Goal: Information Seeking & Learning: Learn about a topic

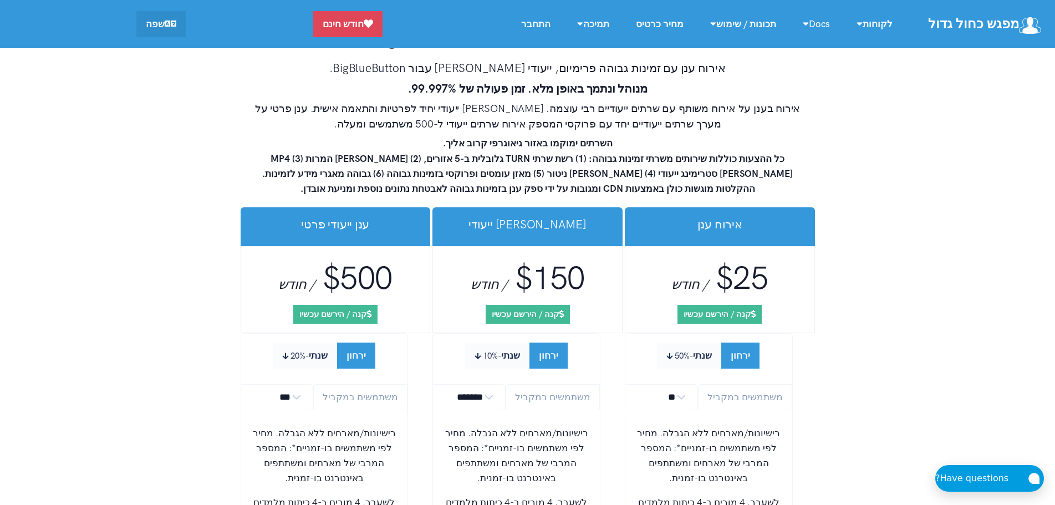
scroll to position [6322, 0]
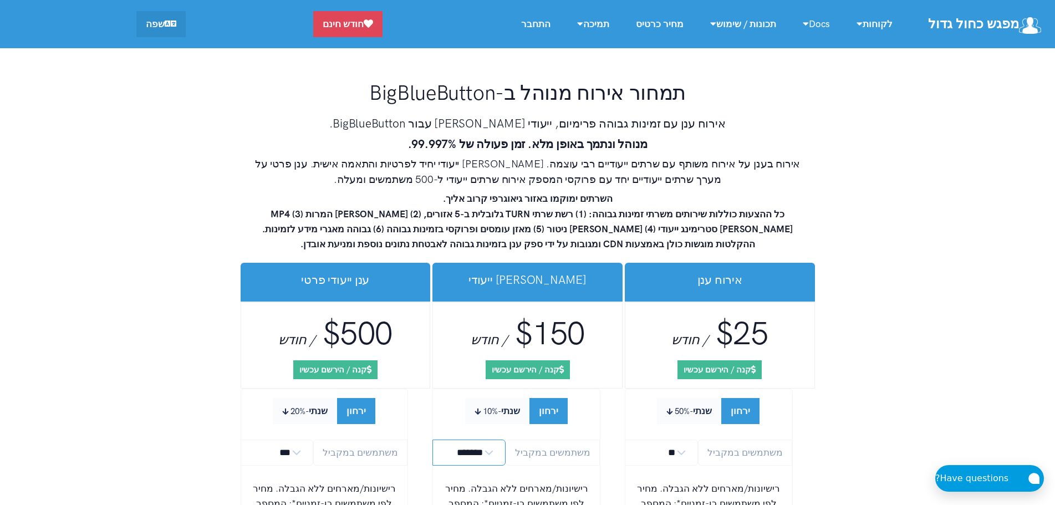
click at [506, 440] on select "******* ******* *******" at bounding box center [469, 453] width 73 height 26
click at [697, 440] on select "** ** ** ** *** ***" at bounding box center [661, 453] width 73 height 26
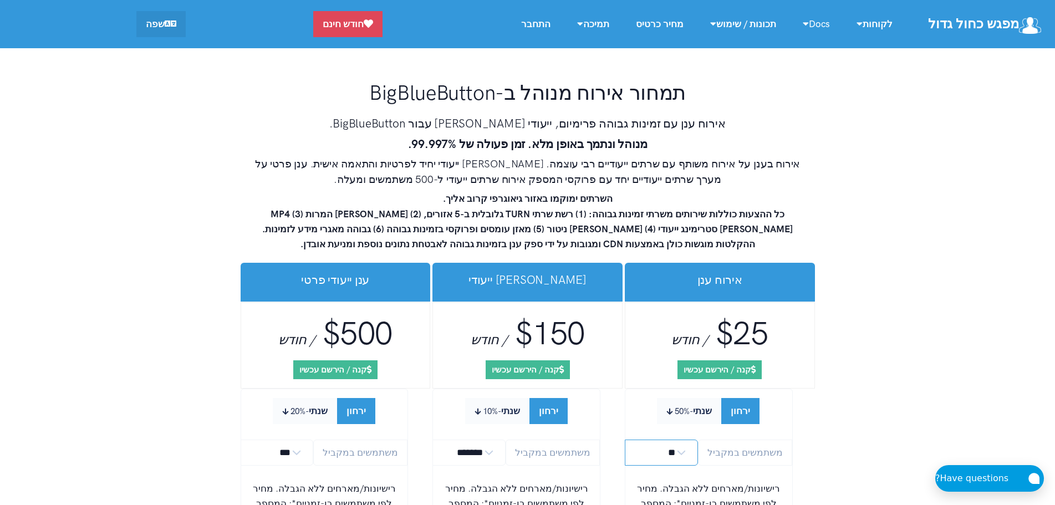
select select "*"
click at [625, 440] on select "** ** ** ** *** ***" at bounding box center [661, 453] width 73 height 26
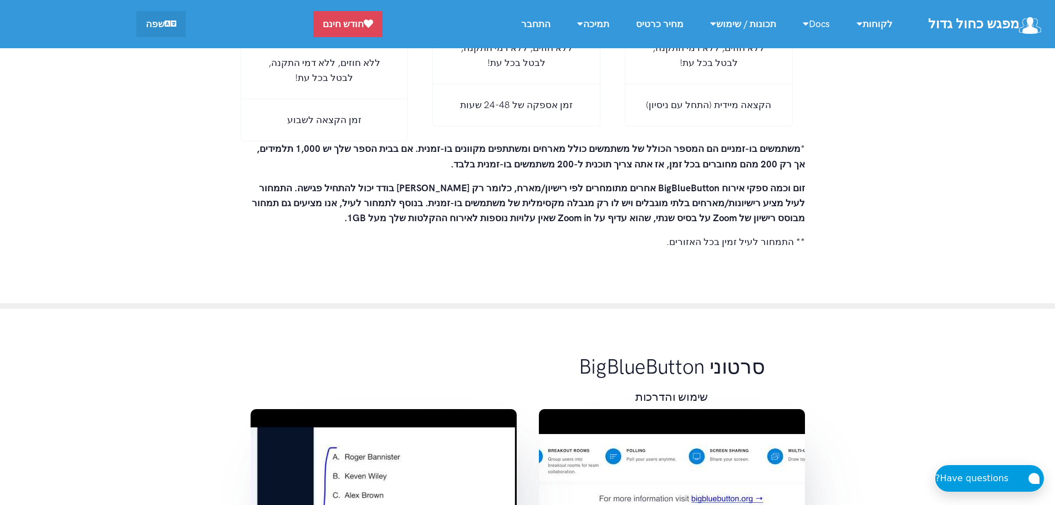
scroll to position [7709, 0]
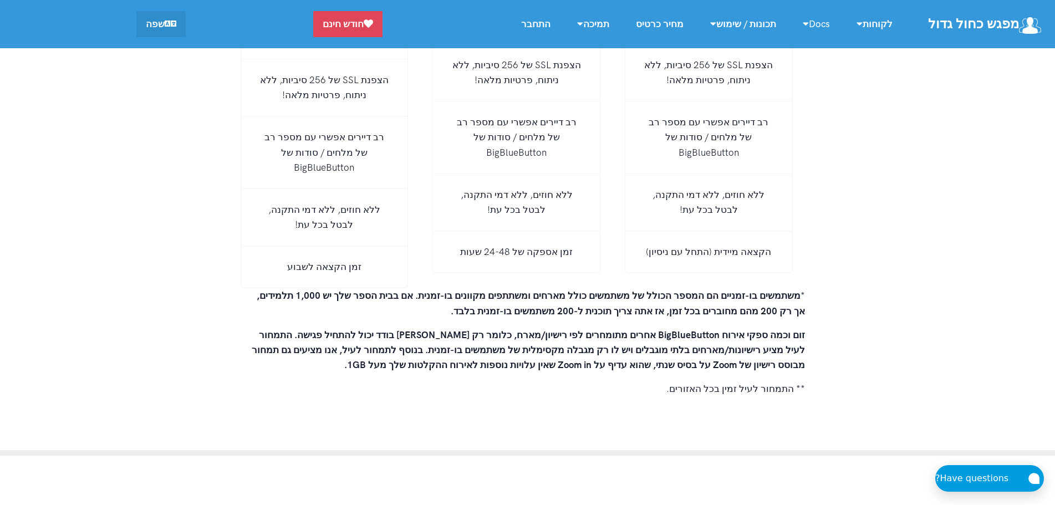
scroll to position [7654, 0]
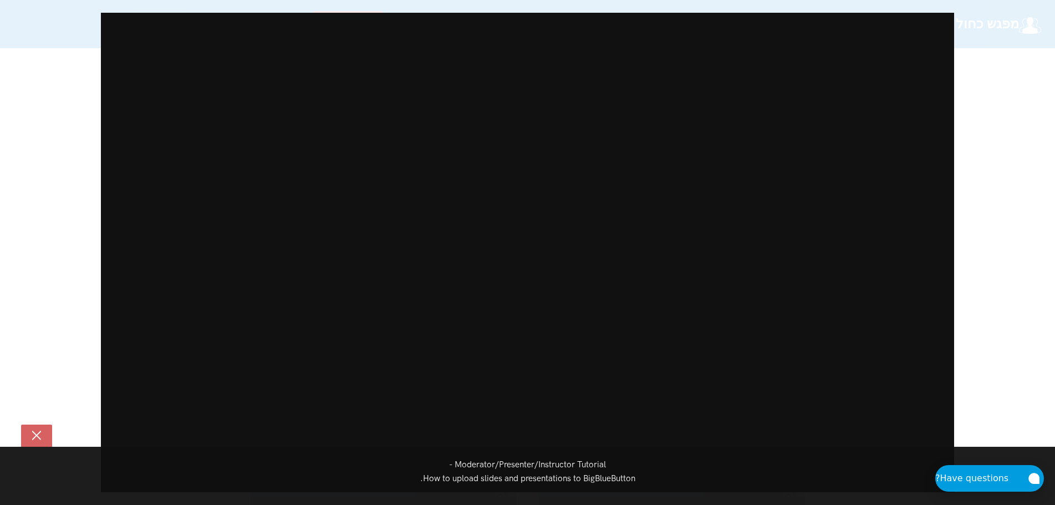
scroll to position [8042, 0]
click at [99, 426] on div "Moderator/Presenter/Instructor Tutorial - How to upload slides and presentation…" at bounding box center [527, 252] width 1055 height 505
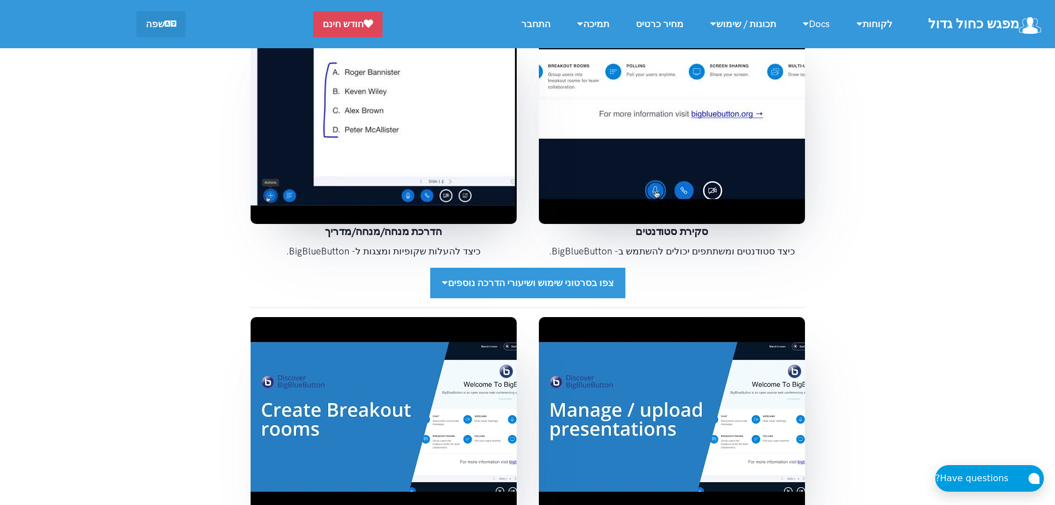
scroll to position [8097, 0]
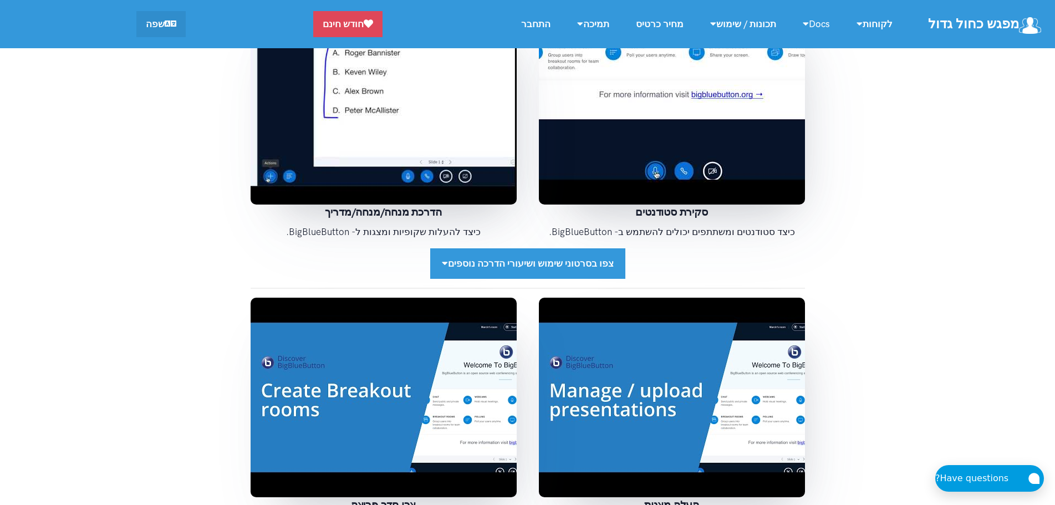
click at [357, 298] on img at bounding box center [384, 398] width 266 height 200
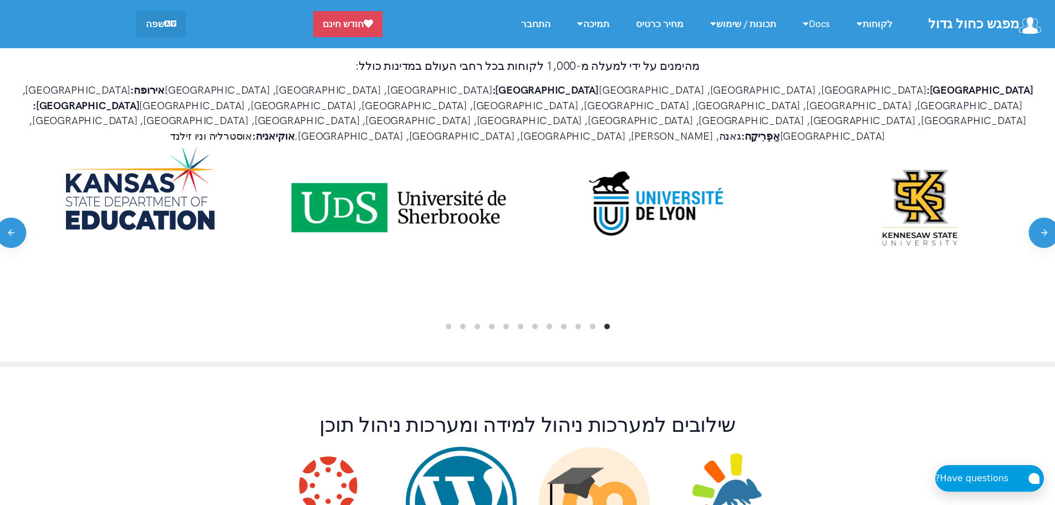
scroll to position [666, 0]
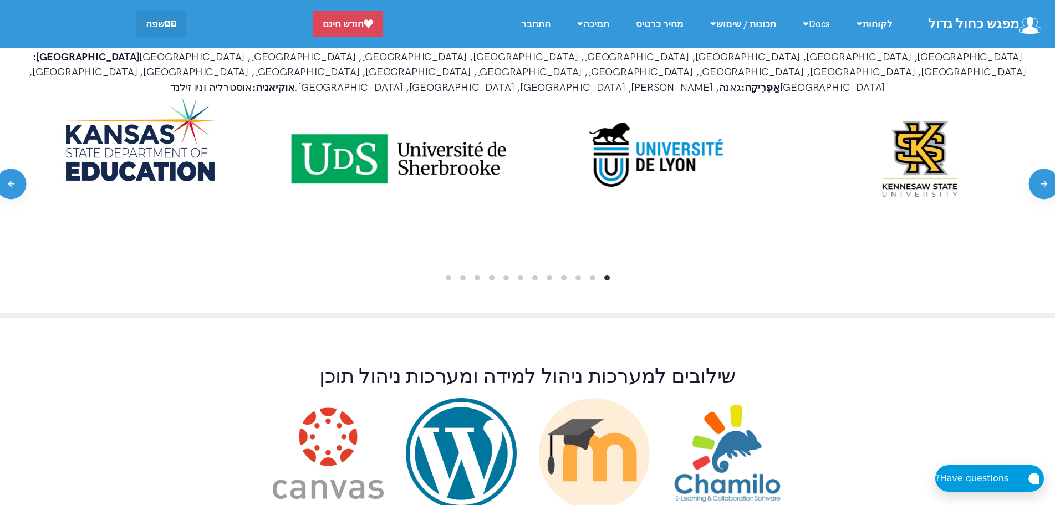
click at [589, 273] on ol at bounding box center [527, 277] width 1033 height 9
click at [641, 151] on img at bounding box center [657, 154] width 180 height 111
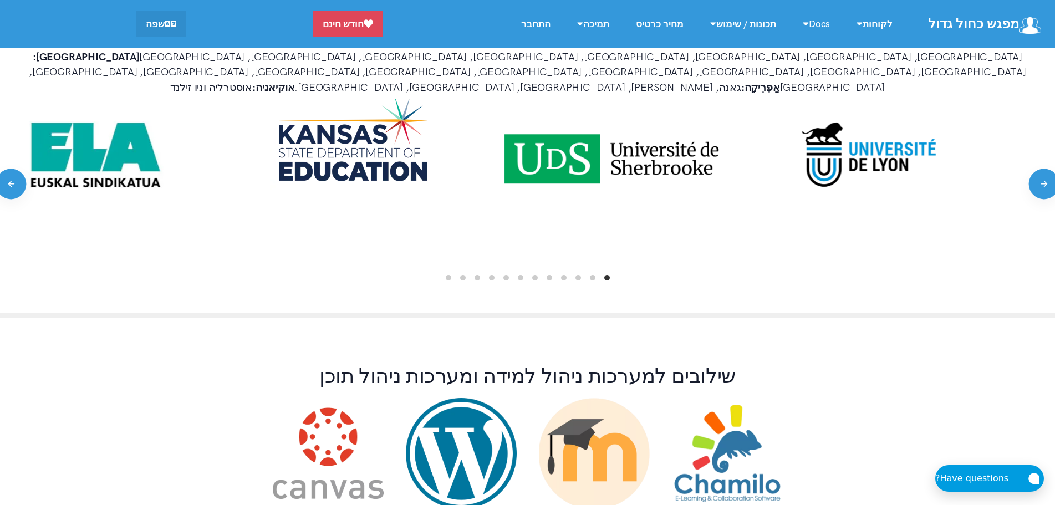
click at [739, 149] on img at bounding box center [612, 183] width 254 height 169
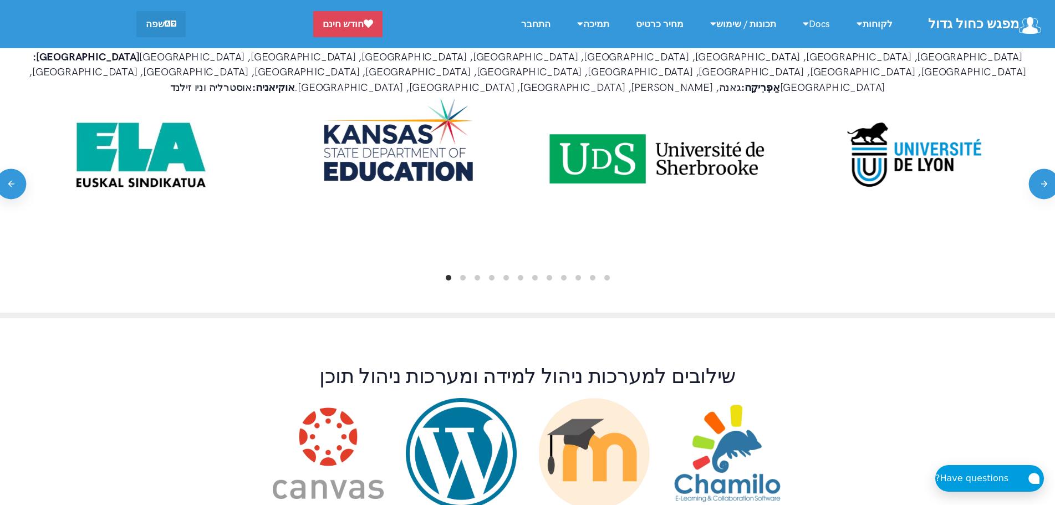
click at [11, 169] on button "Previous" at bounding box center [11, 184] width 31 height 31
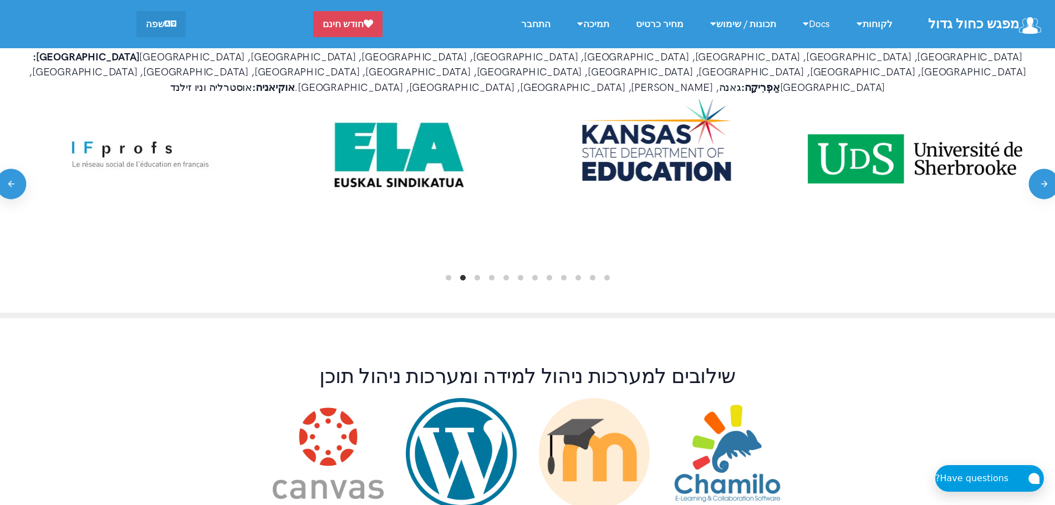
click at [16, 169] on button "Previous" at bounding box center [11, 184] width 31 height 31
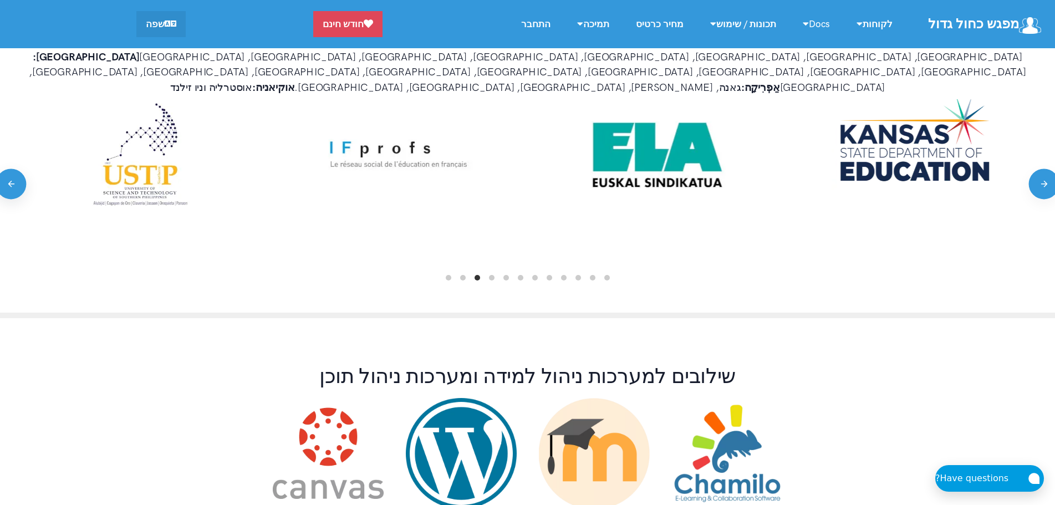
click at [16, 169] on button "Previous" at bounding box center [11, 184] width 31 height 31
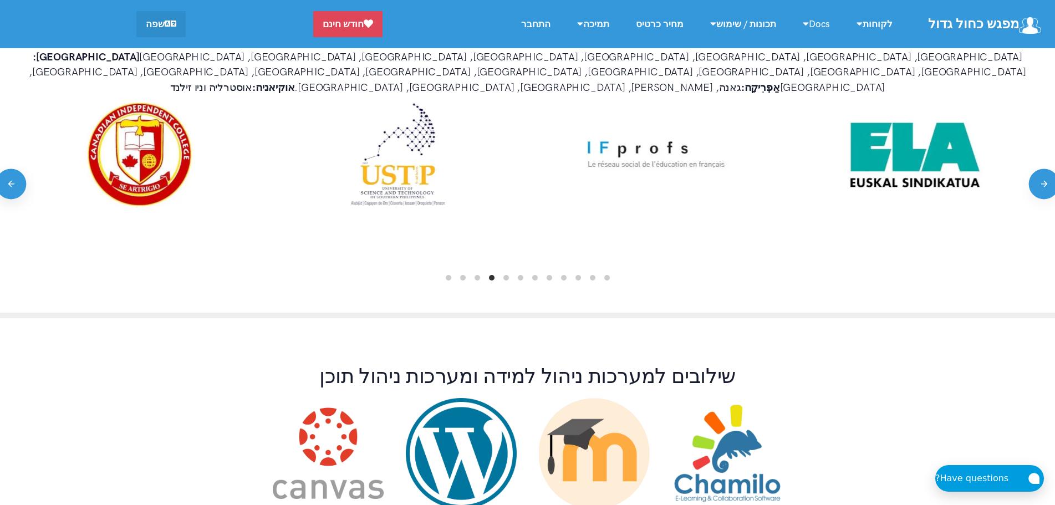
click at [16, 169] on button "Previous" at bounding box center [11, 184] width 31 height 31
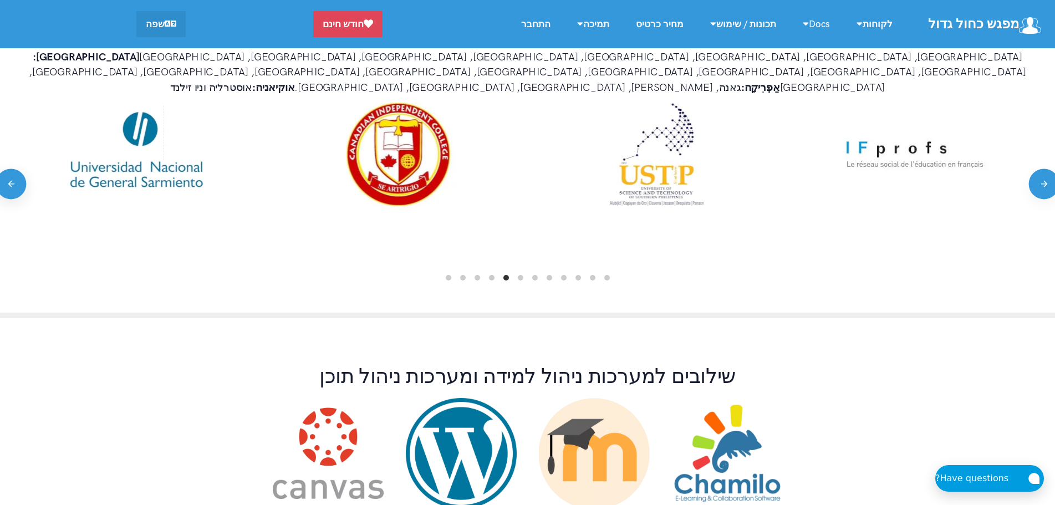
click at [16, 169] on button "Previous" at bounding box center [11, 184] width 31 height 31
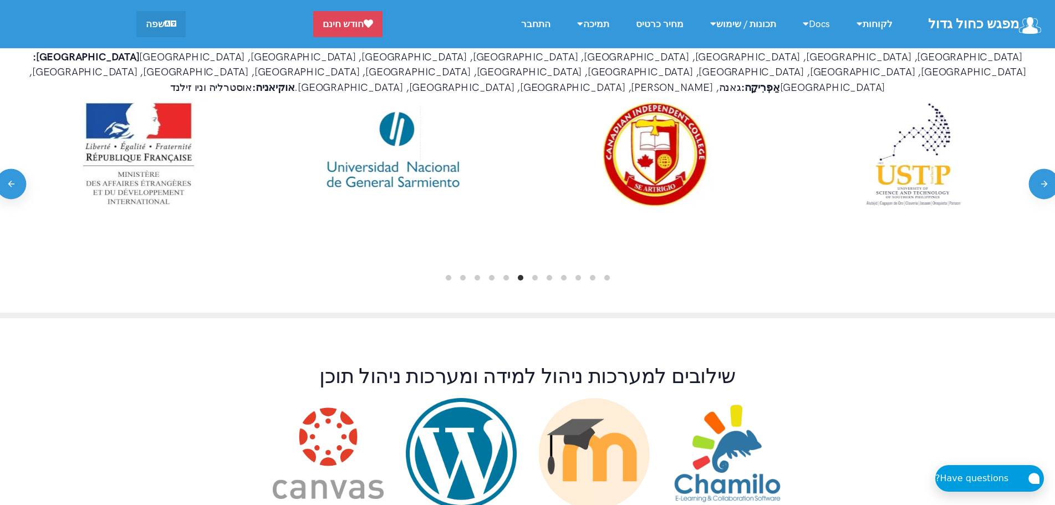
click at [16, 169] on button "Previous" at bounding box center [11, 184] width 31 height 31
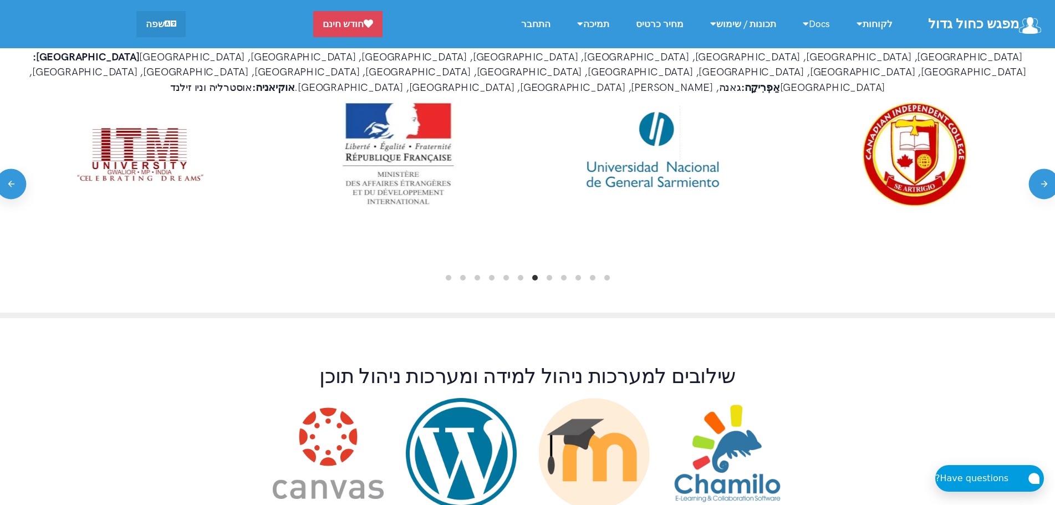
click at [16, 169] on button "Previous" at bounding box center [11, 184] width 31 height 31
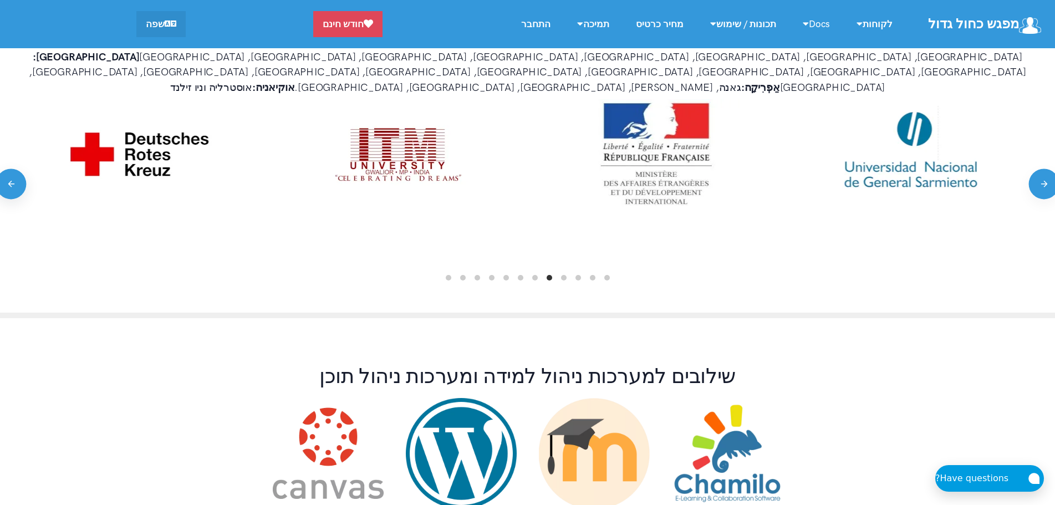
click at [16, 169] on button "Previous" at bounding box center [11, 184] width 31 height 31
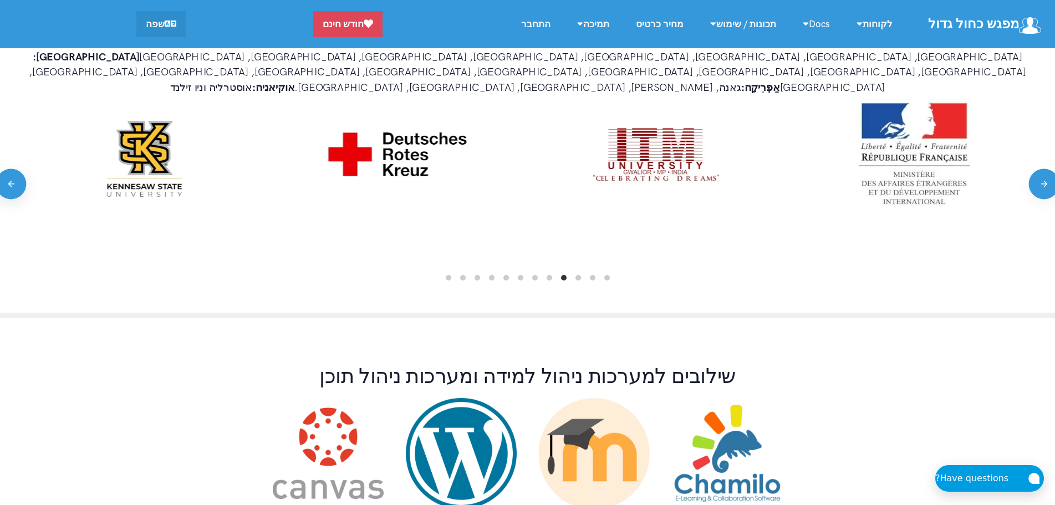
click at [16, 169] on button "Previous" at bounding box center [11, 184] width 31 height 31
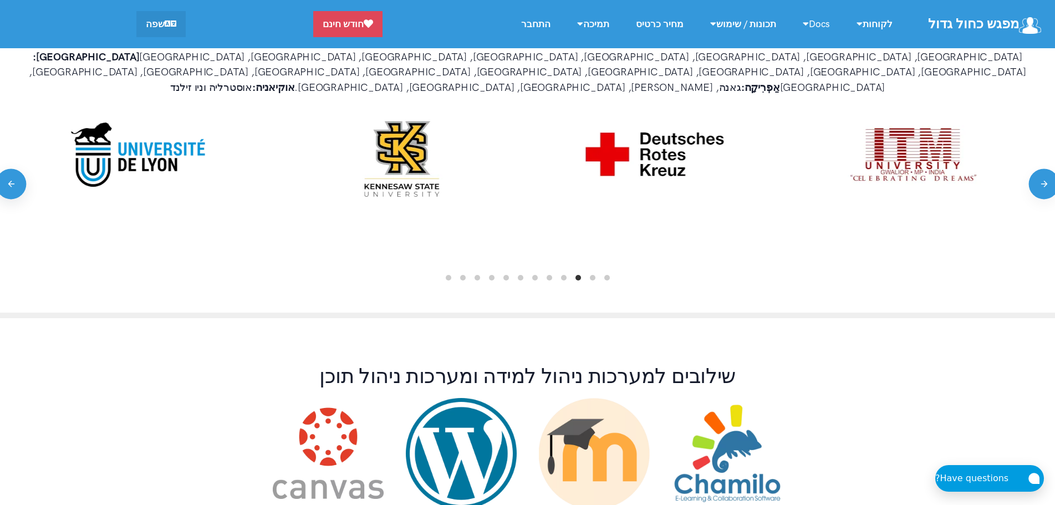
click at [16, 169] on button "Previous" at bounding box center [11, 184] width 31 height 31
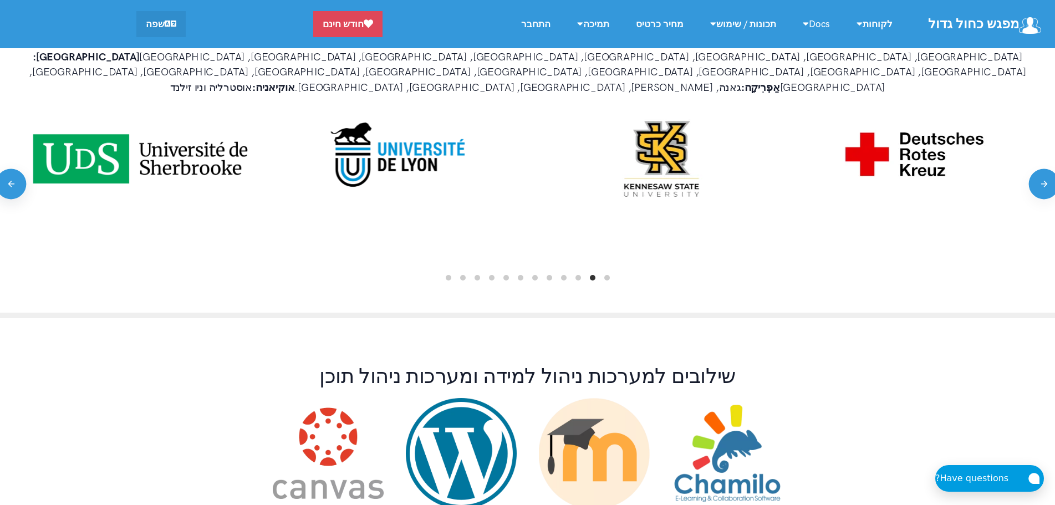
click at [16, 169] on button "Previous" at bounding box center [11, 184] width 31 height 31
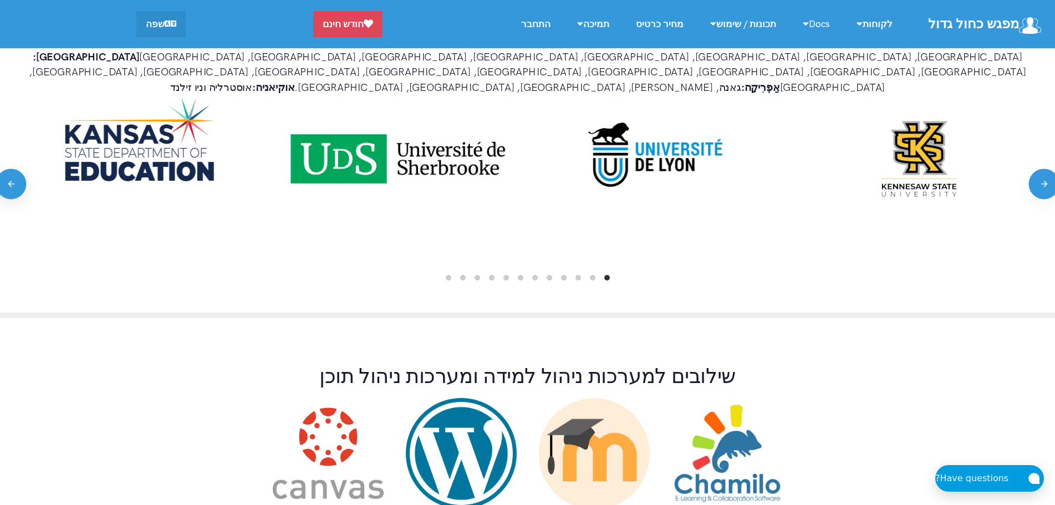
click at [16, 169] on button "Previous" at bounding box center [11, 184] width 31 height 31
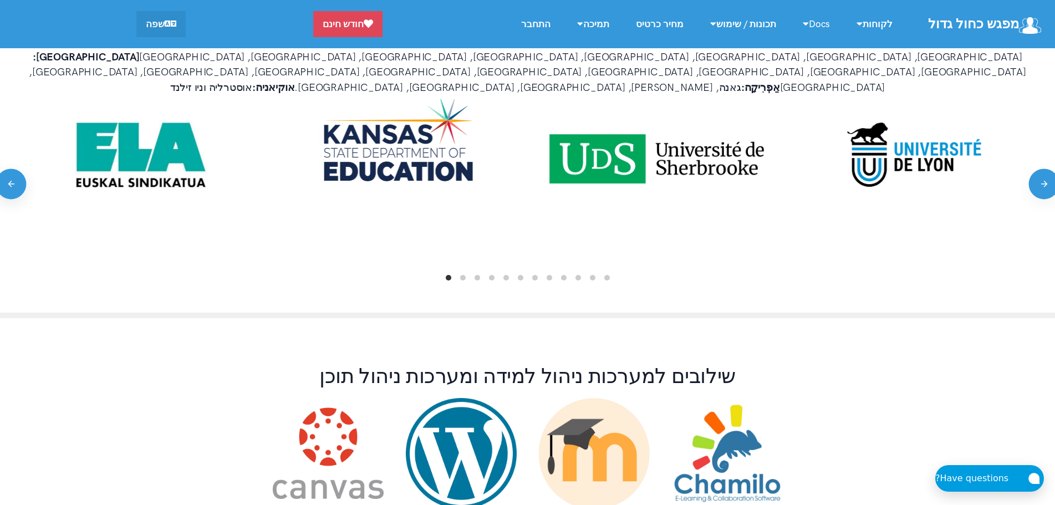
click at [16, 169] on button "Previous" at bounding box center [11, 184] width 31 height 31
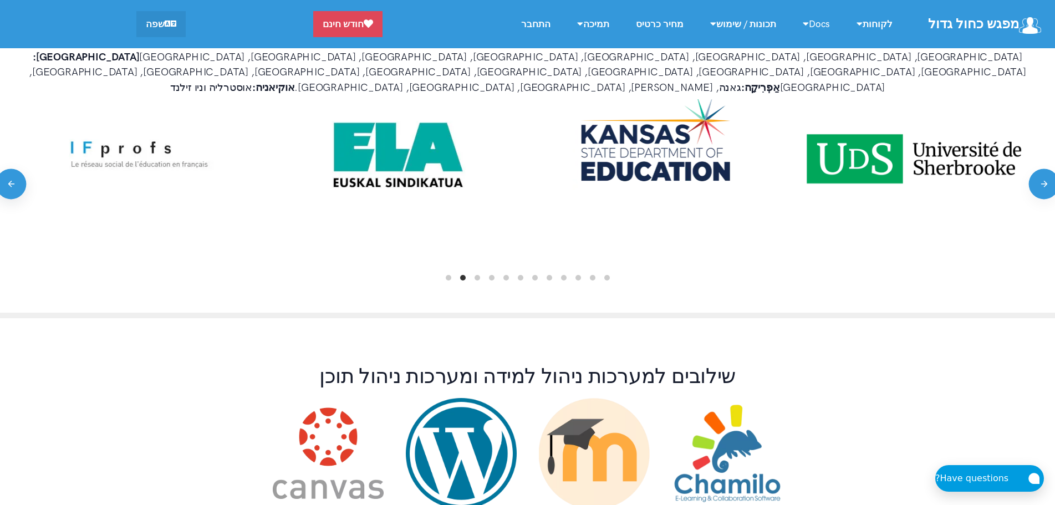
click at [16, 169] on button "Previous" at bounding box center [11, 184] width 31 height 31
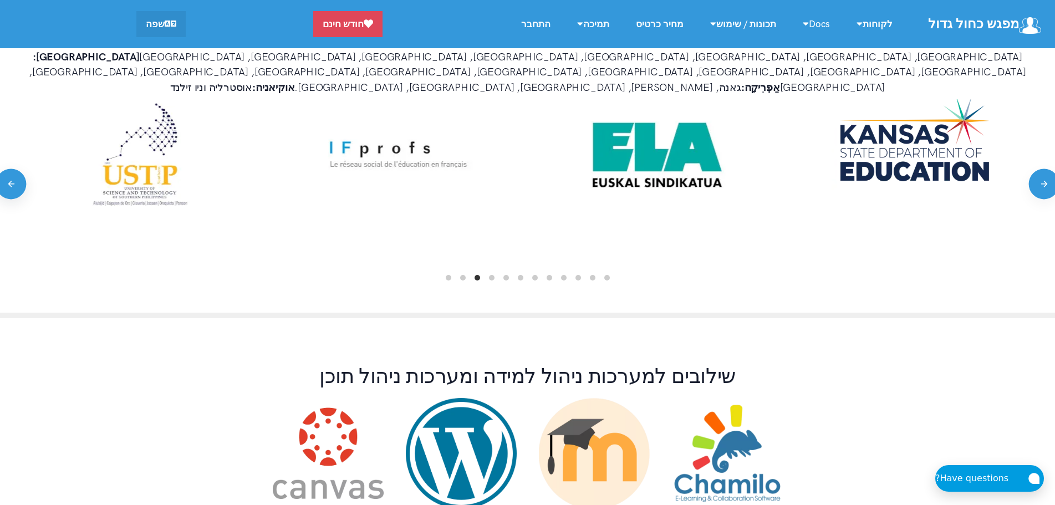
click at [16, 169] on button "Previous" at bounding box center [11, 184] width 31 height 31
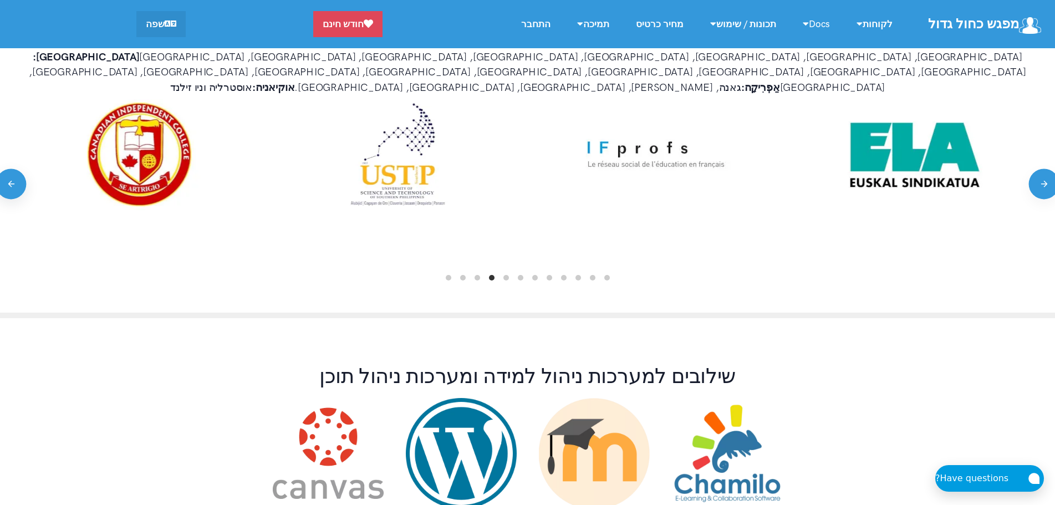
click at [16, 169] on button "Previous" at bounding box center [11, 184] width 31 height 31
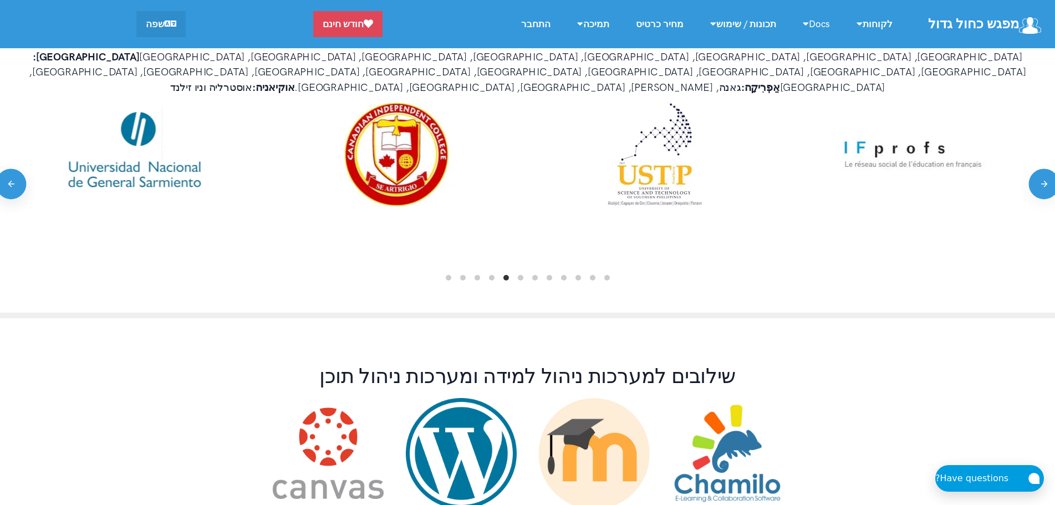
click at [16, 169] on button "Previous" at bounding box center [11, 184] width 31 height 31
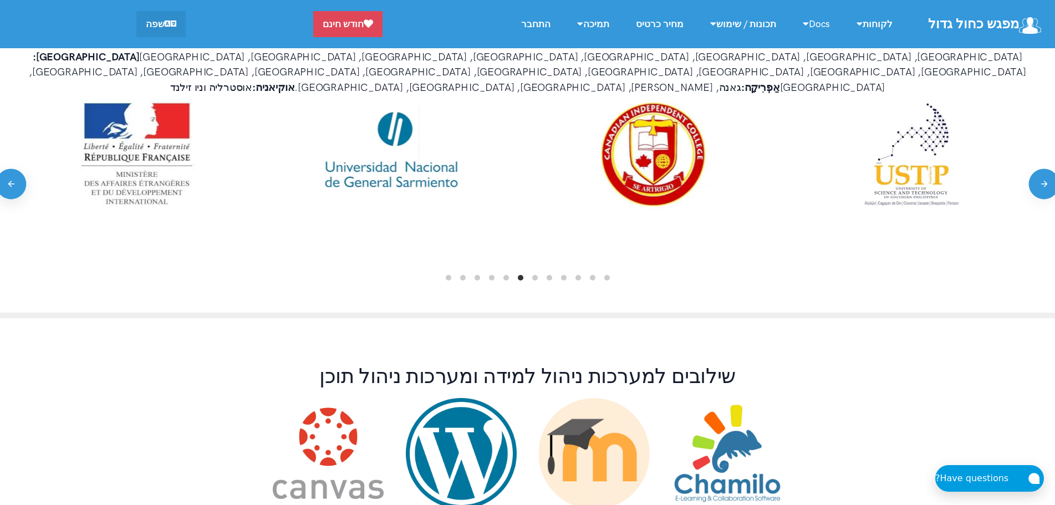
click at [16, 169] on button "Previous" at bounding box center [11, 184] width 31 height 31
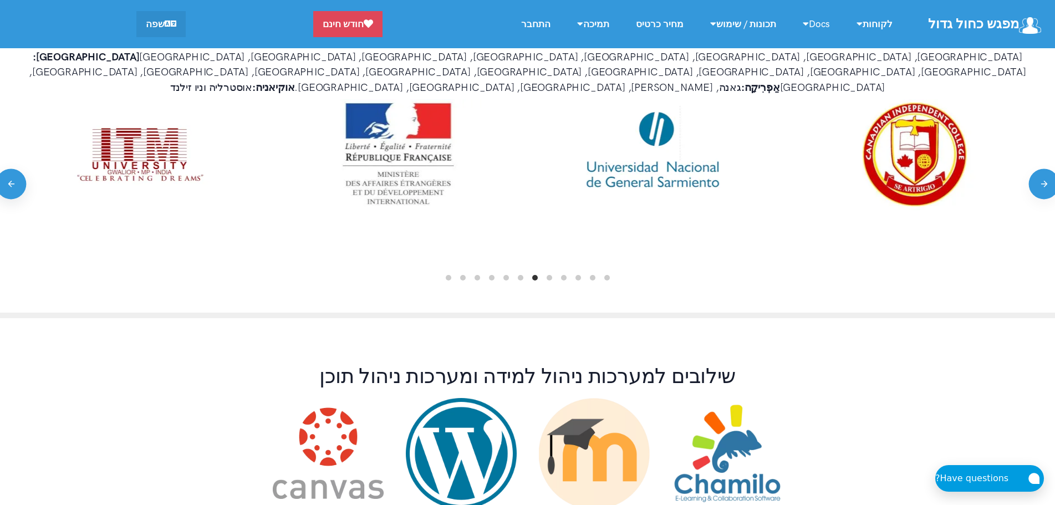
click at [16, 169] on button "Previous" at bounding box center [11, 184] width 31 height 31
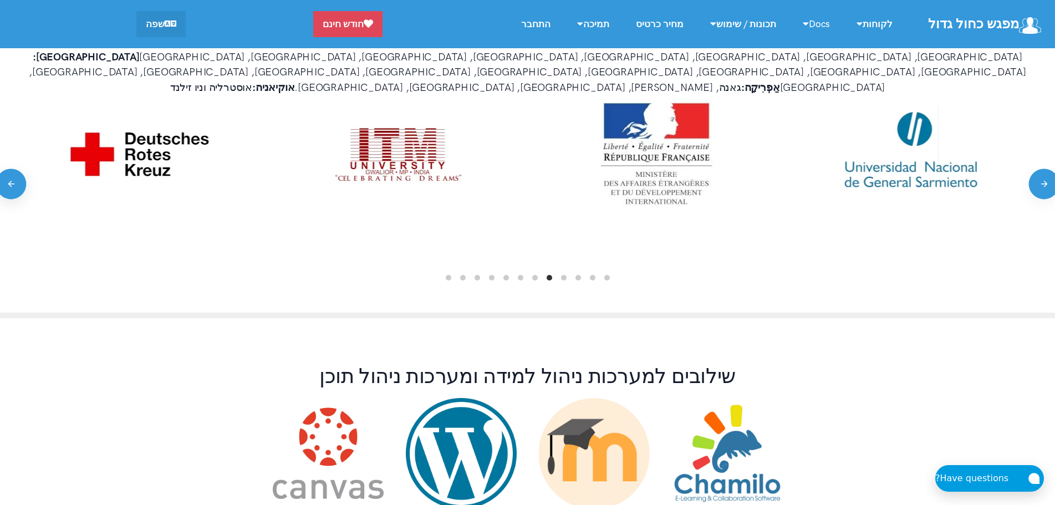
click at [16, 169] on button "Previous" at bounding box center [11, 184] width 31 height 31
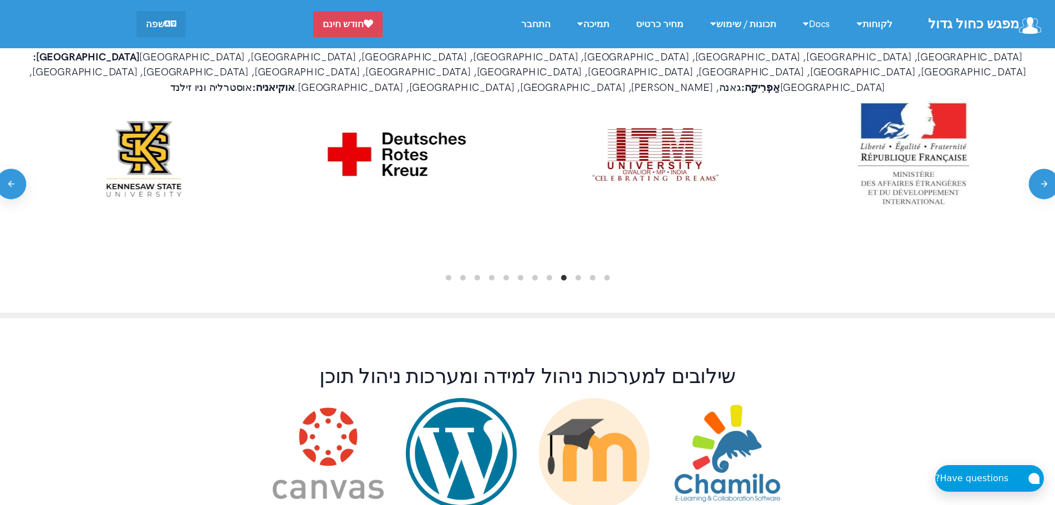
click at [16, 169] on button "Previous" at bounding box center [11, 184] width 31 height 31
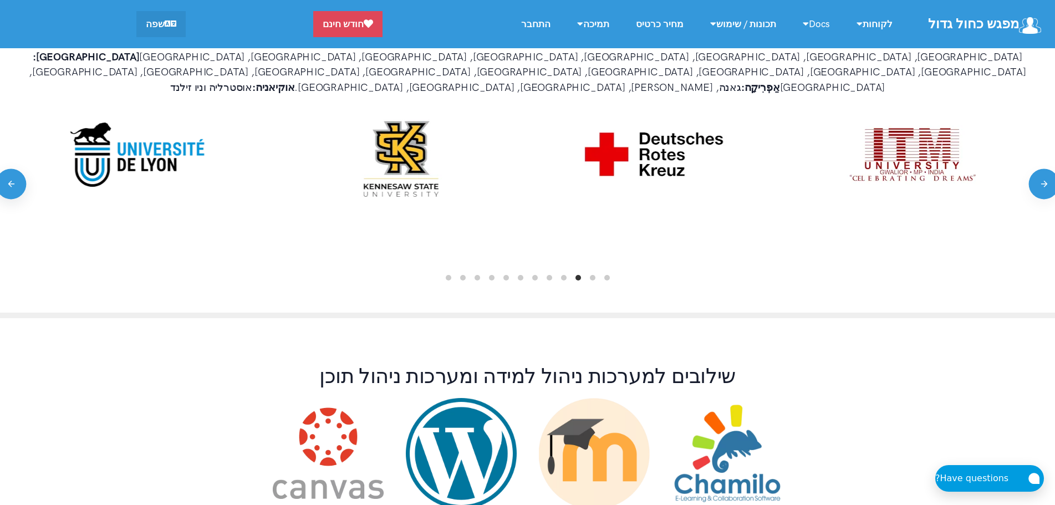
click at [16, 169] on button "Previous" at bounding box center [11, 184] width 31 height 31
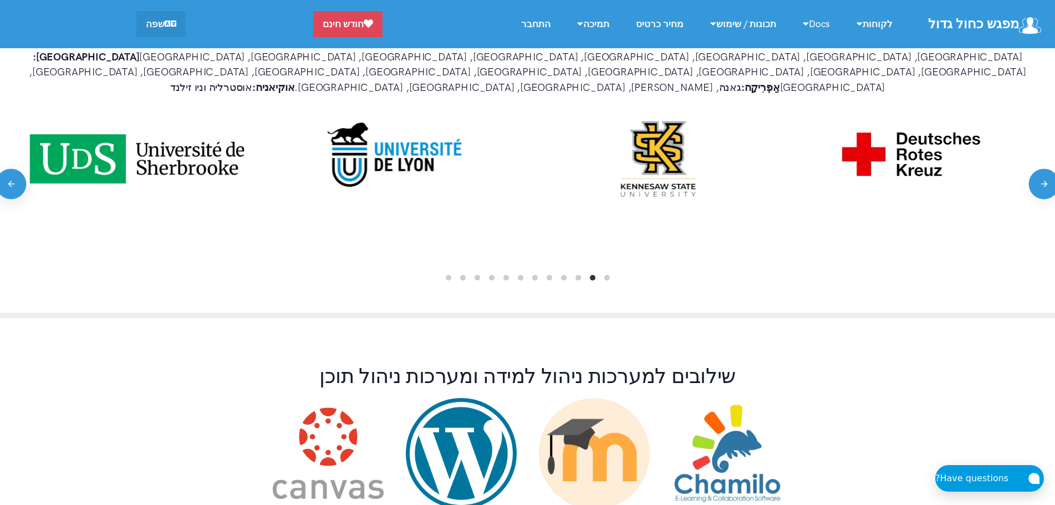
click at [16, 169] on button "Previous" at bounding box center [11, 184] width 31 height 31
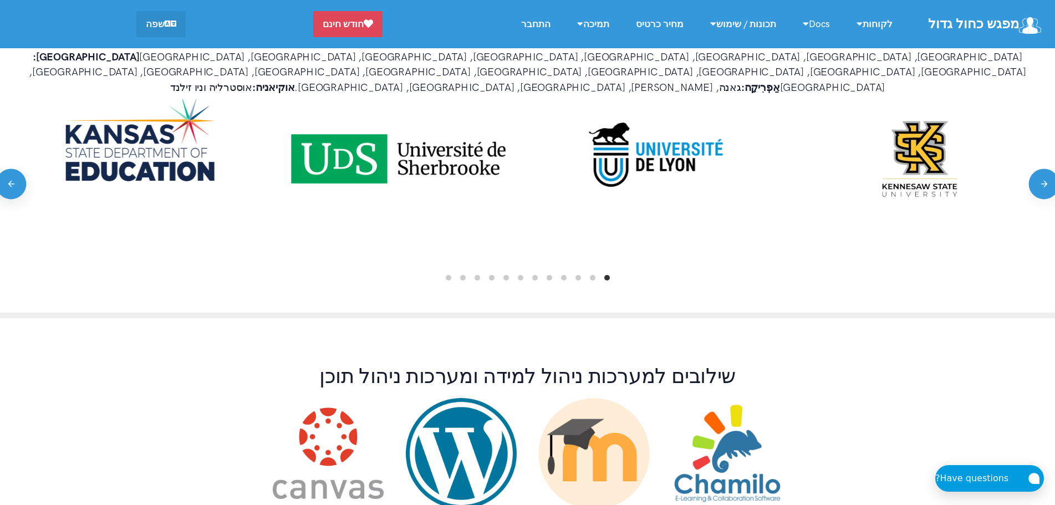
click at [16, 169] on button "Previous" at bounding box center [11, 184] width 31 height 31
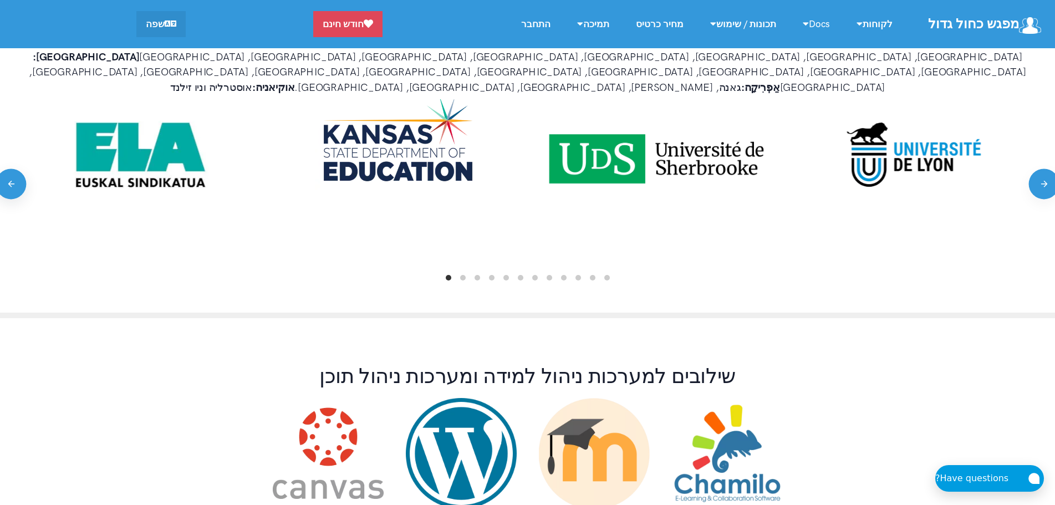
click at [16, 169] on button "Previous" at bounding box center [11, 184] width 31 height 31
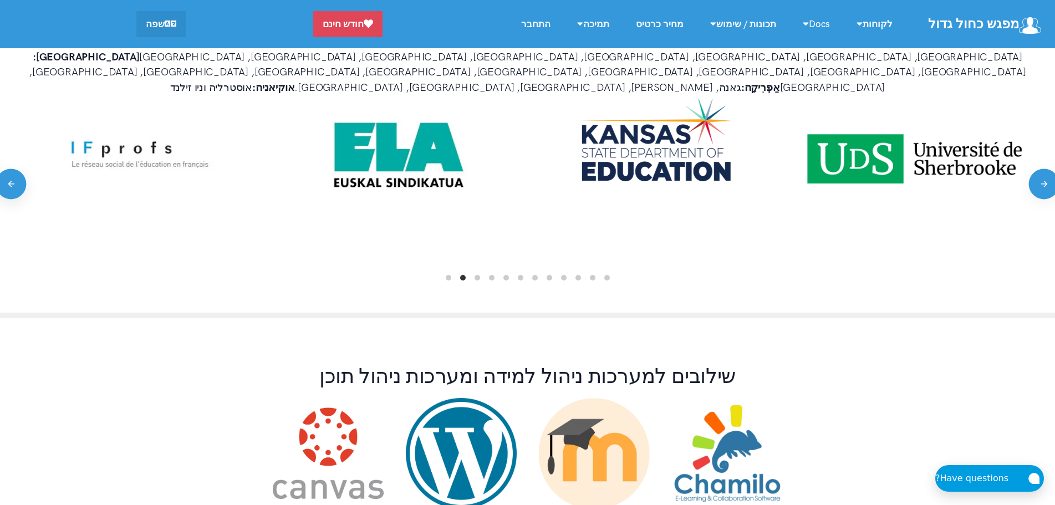
click at [16, 169] on button "Previous" at bounding box center [11, 184] width 31 height 31
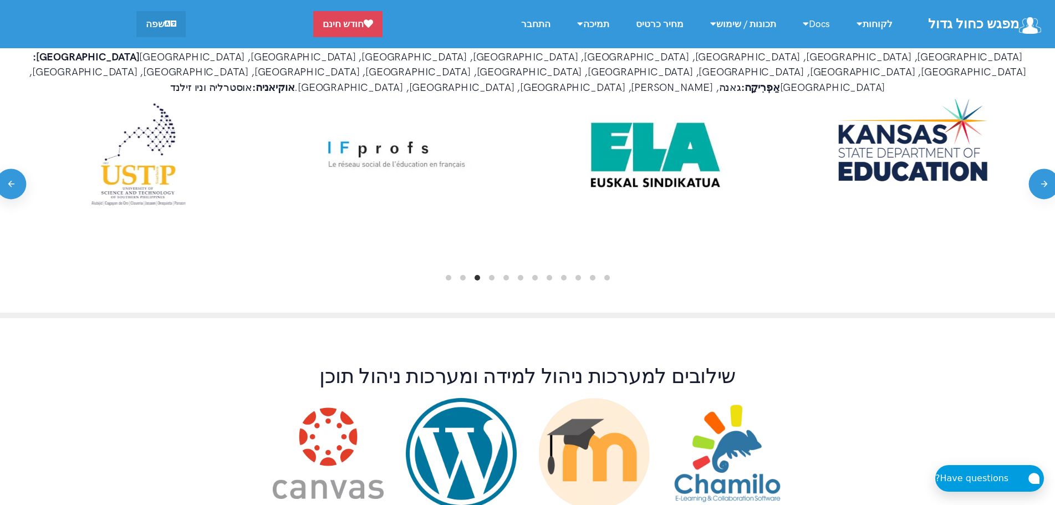
click at [16, 169] on button "Previous" at bounding box center [11, 184] width 31 height 31
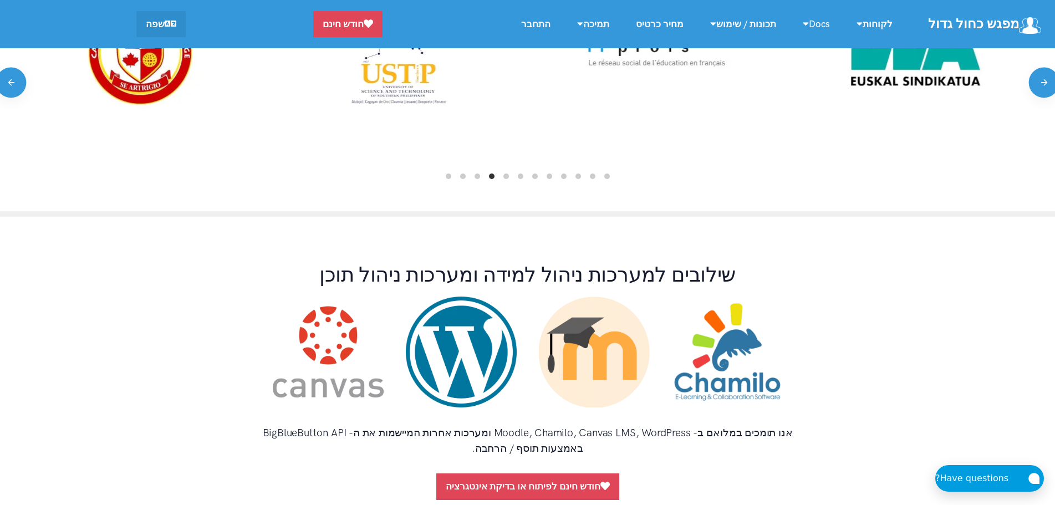
scroll to position [776, 0]
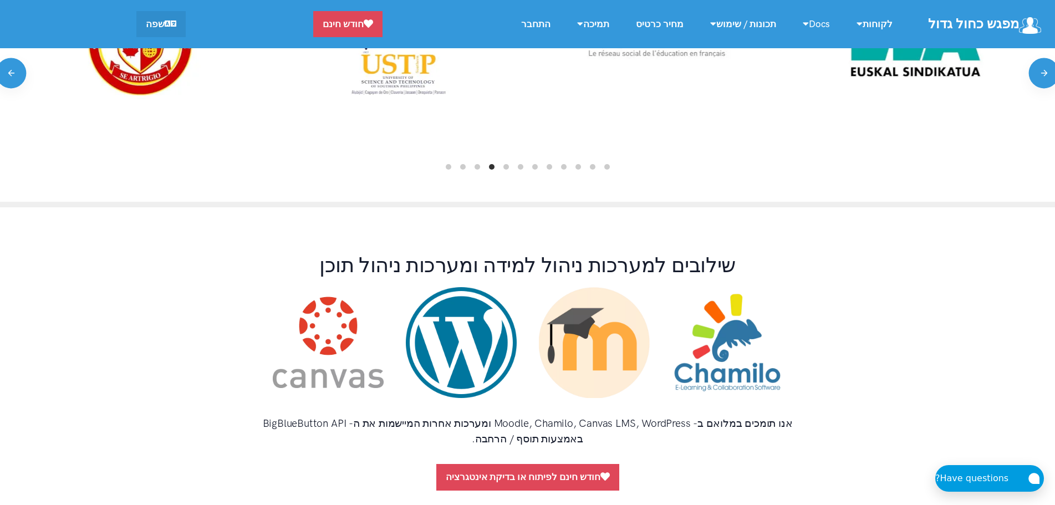
click at [583, 303] on img at bounding box center [594, 342] width 111 height 111
drag, startPoint x: 275, startPoint y: 383, endPoint x: 358, endPoint y: 387, distance: 83.3
click at [358, 416] on h4 "אנו תומכים במלואם ב- Moodle, Chamilo, Canvas LMS, WordPress ומערכות אחרות המייש…" at bounding box center [528, 431] width 555 height 31
click at [317, 402] on div "שילובים למערכות ניהול למידה ומערכות ניהול תוכן" at bounding box center [528, 371] width 577 height 238
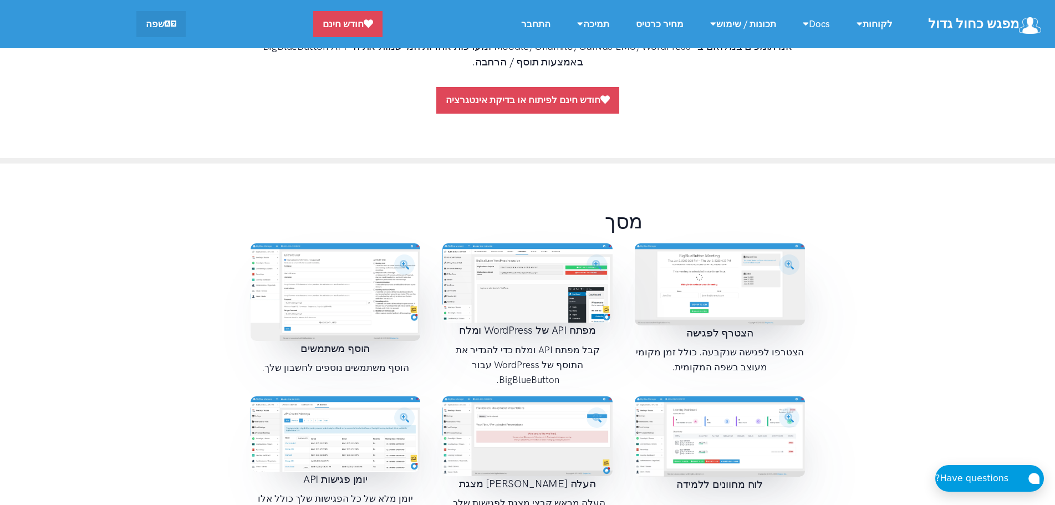
scroll to position [1165, 0]
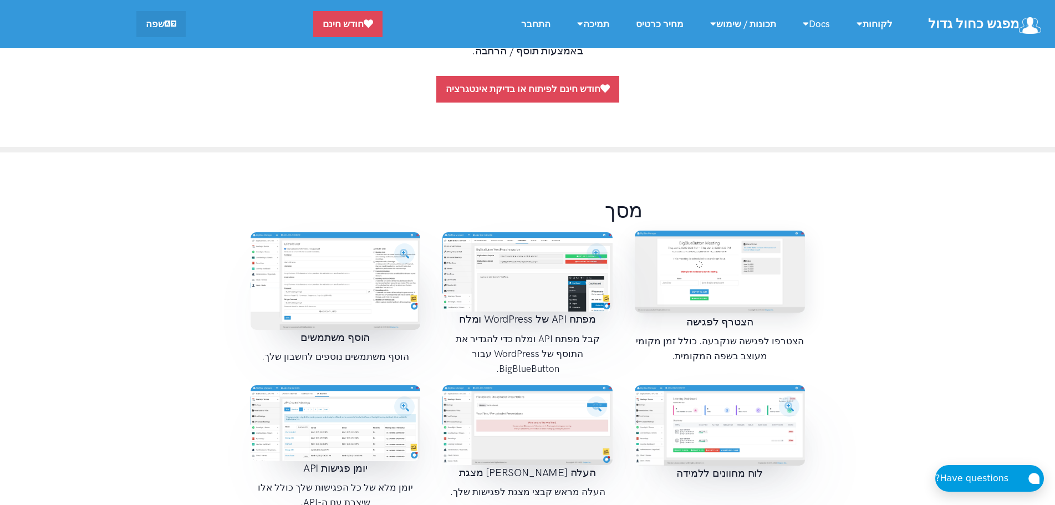
click at [722, 241] on img at bounding box center [720, 272] width 170 height 82
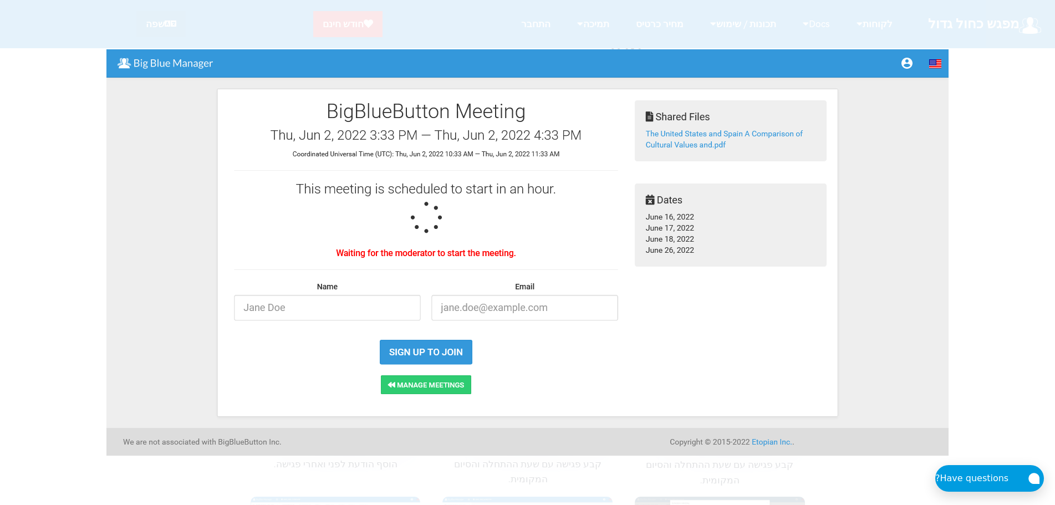
scroll to position [1331, 0]
click at [30, 82] on div at bounding box center [527, 252] width 1055 height 505
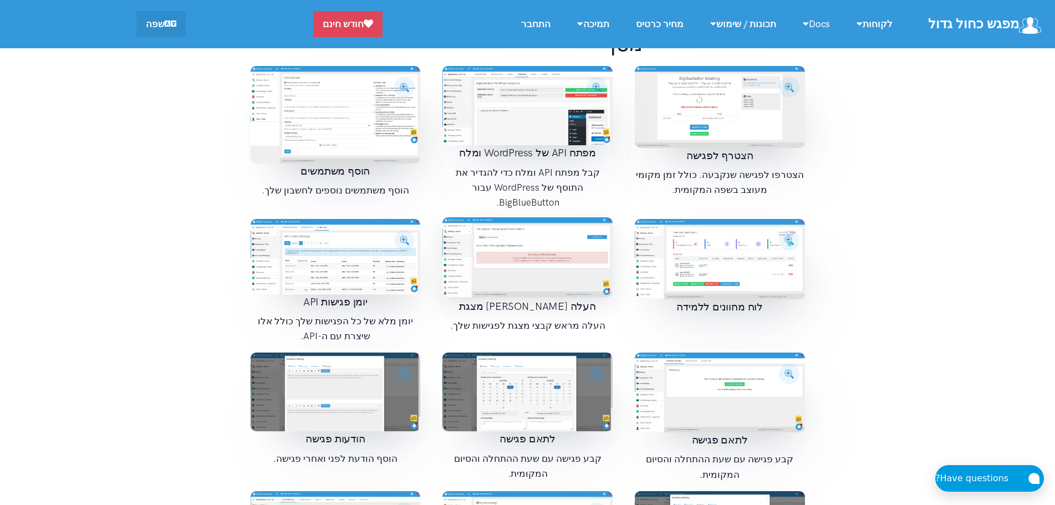
click at [541, 217] on img at bounding box center [528, 257] width 170 height 80
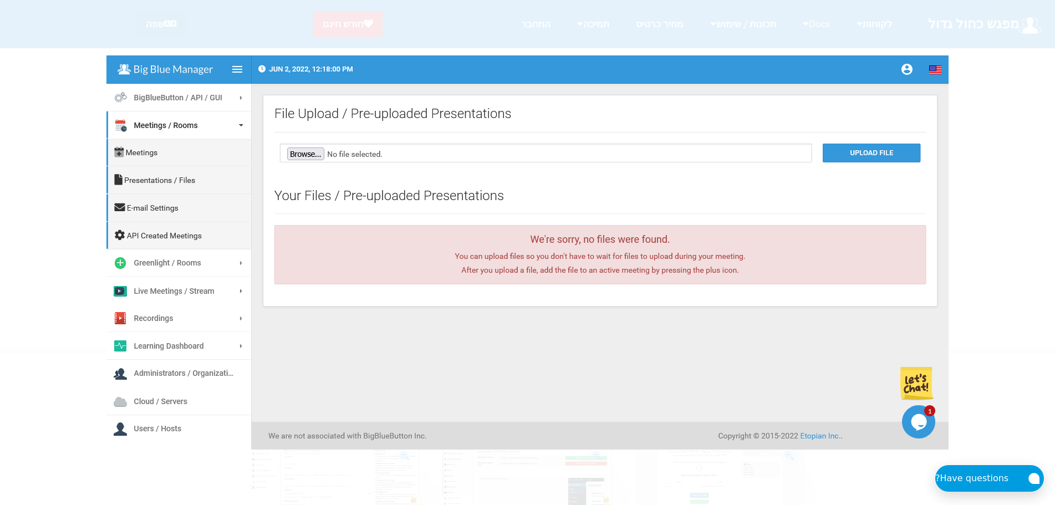
scroll to position [943, 0]
click at [1024, 187] on div at bounding box center [527, 252] width 1055 height 505
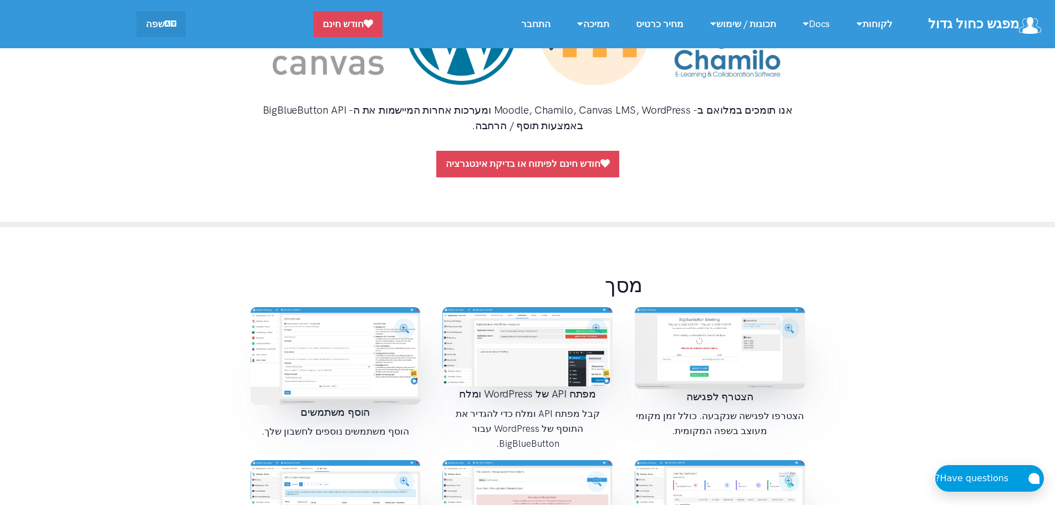
scroll to position [1109, 0]
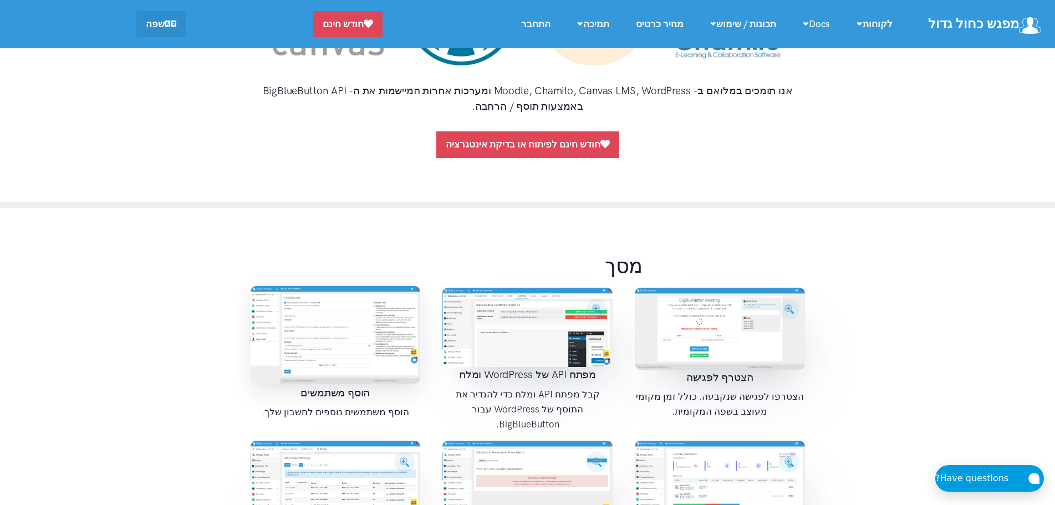
click at [349, 307] on img at bounding box center [336, 335] width 170 height 98
